Goal: Obtain resource: Obtain resource

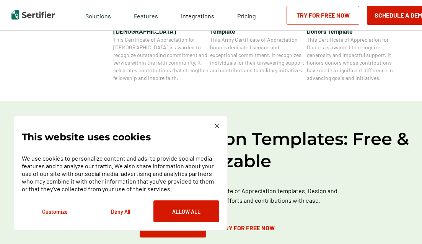
scroll to position [382, 0]
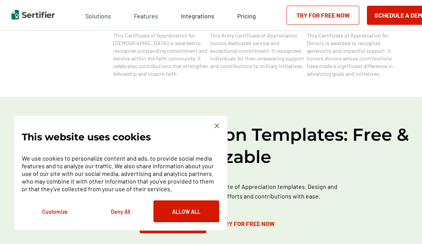
click at [218, 123] on div "This website uses cookies We use cookies to personalize content and ads, to pro…" at bounding box center [120, 172] width 214 height 115
click at [215, 131] on div "This website uses cookies We use cookies to personalize content and ads, to pro…" at bounding box center [120, 172] width 197 height 99
click at [215, 126] on img at bounding box center [216, 125] width 5 height 5
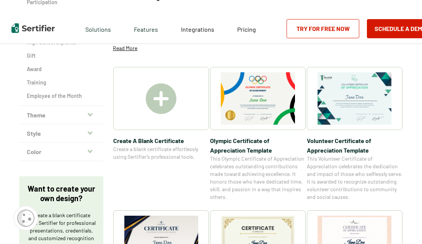
scroll to position [0, 0]
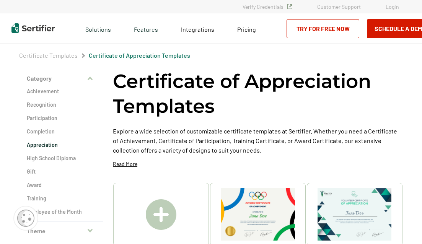
click at [221, 149] on p "Explore a wide selection of customizable certificate templates at Sertifier. Wh…" at bounding box center [258, 140] width 290 height 29
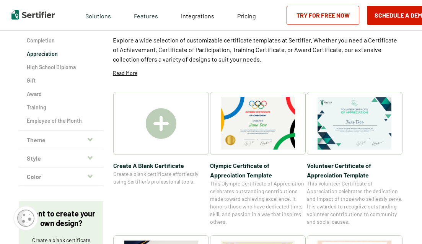
scroll to position [115, 0]
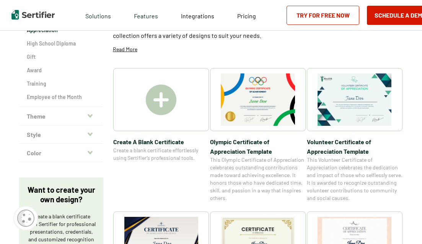
click at [89, 116] on icon "button" at bounding box center [90, 115] width 5 height 3
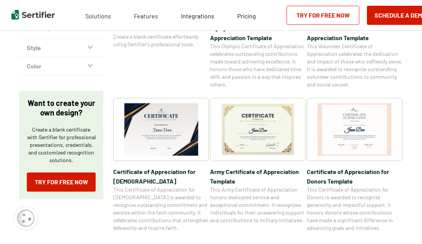
scroll to position [229, 0]
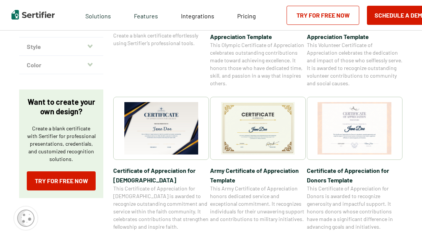
click at [156, 131] on img at bounding box center [161, 128] width 74 height 52
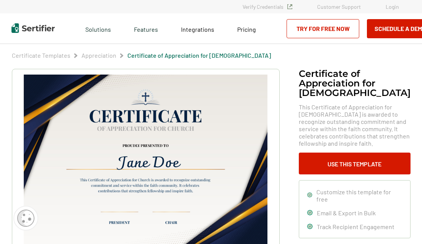
scroll to position [229, 0]
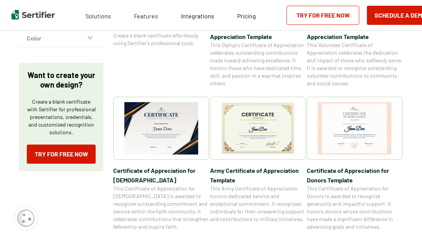
click at [358, 125] on img at bounding box center [354, 128] width 74 height 52
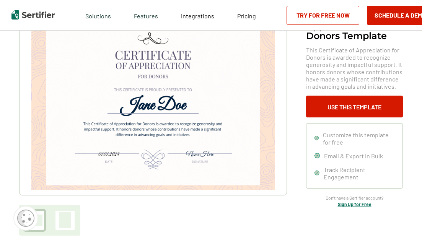
scroll to position [38, 0]
